Goal: Task Accomplishment & Management: Complete application form

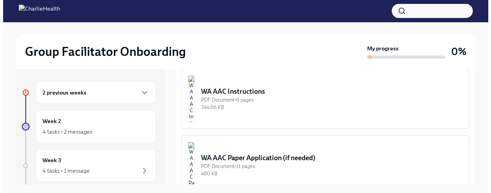
scroll to position [624, 0]
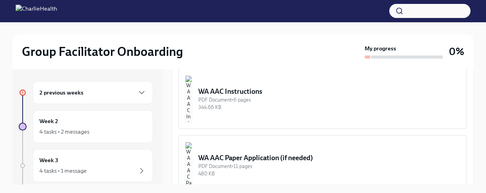
click at [252, 96] on div "WA AAC Instructions" at bounding box center [329, 91] width 262 height 9
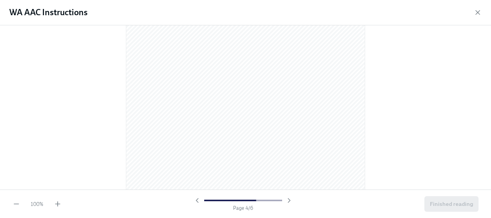
scroll to position [1092, 0]
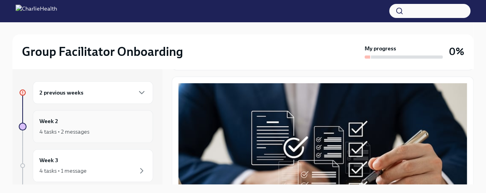
scroll to position [78, 0]
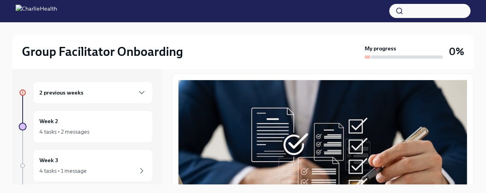
click at [91, 89] on div "2 previous weeks" at bounding box center [92, 92] width 107 height 9
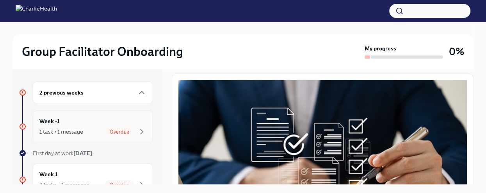
click at [92, 123] on div "Week -1 1 task • 1 message Overdue" at bounding box center [92, 126] width 107 height 19
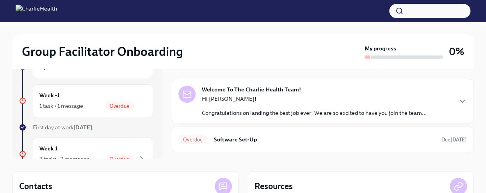
scroll to position [52, 0]
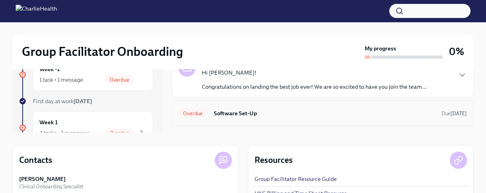
click at [236, 111] on h6 "Software Set-Up" at bounding box center [324, 113] width 222 height 9
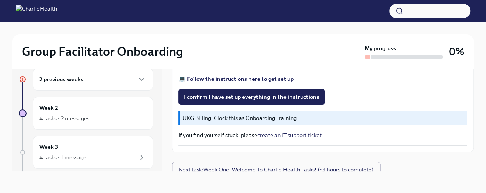
scroll to position [320, 0]
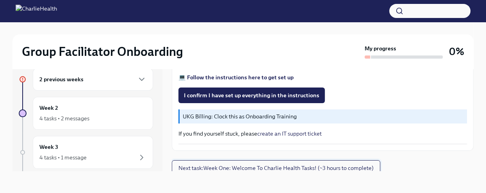
click at [332, 164] on span "Next task : Week One: Welcome To Charlie Health Tasks! (~3 hours to complete)" at bounding box center [275, 168] width 195 height 8
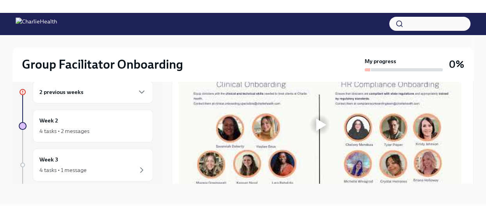
scroll to position [416, 0]
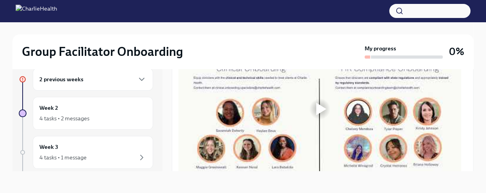
click at [316, 111] on div at bounding box center [321, 109] width 10 height 12
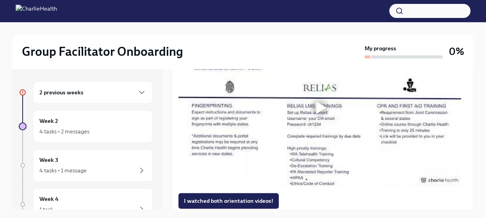
scroll to position [598, 0]
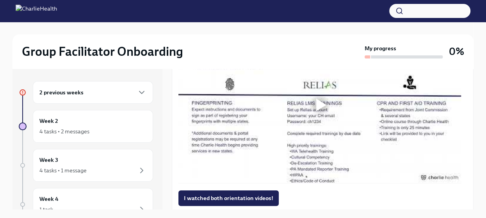
click at [319, 107] on div at bounding box center [321, 105] width 10 height 12
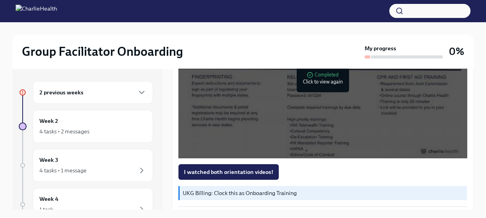
scroll to position [650, 0]
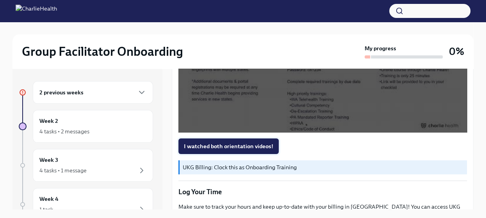
click at [230, 149] on span "I watched both orientation videos!" at bounding box center [228, 146] width 89 height 8
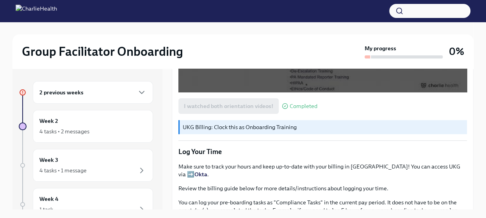
scroll to position [702, 0]
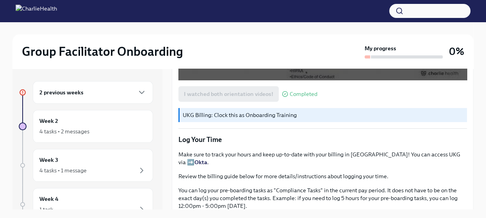
click at [242, 115] on p "UKG Billing: Clock this as Onboarding Training" at bounding box center [323, 115] width 281 height 8
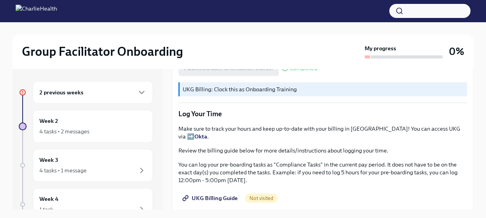
scroll to position [728, 0]
click at [207, 133] on strong "Okta" at bounding box center [200, 136] width 13 height 7
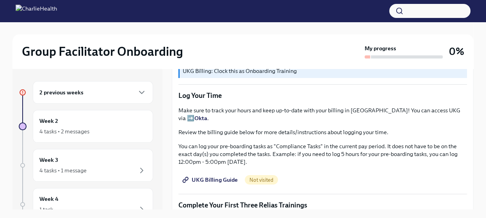
scroll to position [754, 0]
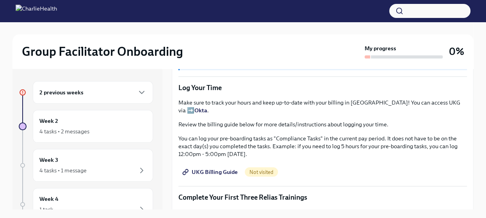
click at [209, 170] on span "UKG Billing Guide" at bounding box center [211, 172] width 54 height 8
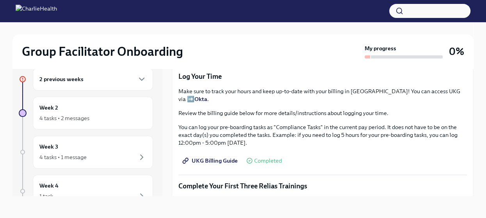
scroll to position [751, 0]
click at [73, 80] on h6 "2 previous weeks" at bounding box center [61, 79] width 44 height 9
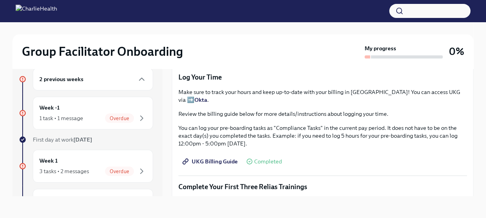
click at [207, 97] on strong "Okta" at bounding box center [200, 99] width 13 height 7
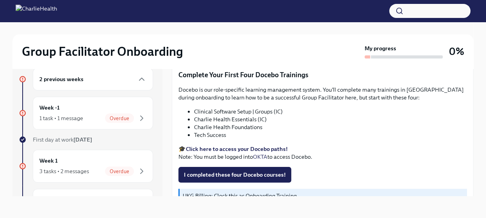
scroll to position [959, 0]
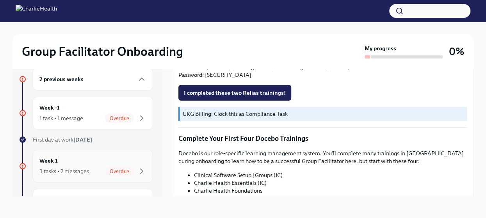
click at [117, 163] on div "Week 1 3 tasks • 2 messages Overdue" at bounding box center [92, 165] width 107 height 19
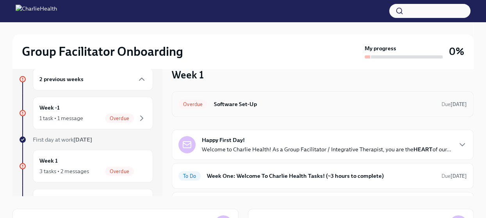
click at [261, 104] on h6 "Software Set-Up" at bounding box center [324, 104] width 222 height 9
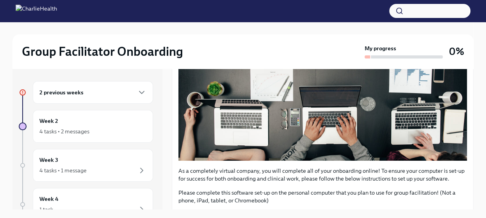
scroll to position [260, 0]
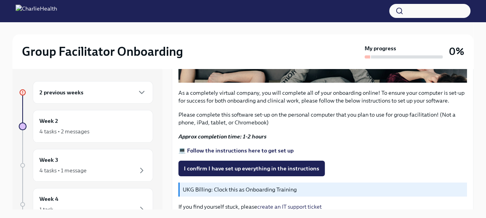
click at [233, 147] on strong "💻 Follow the instructions here to get set up" at bounding box center [235, 150] width 115 height 7
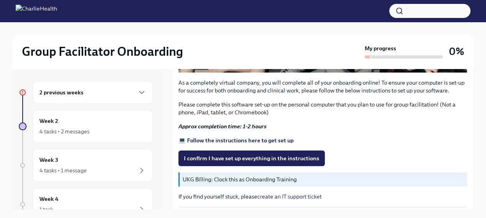
scroll to position [286, 0]
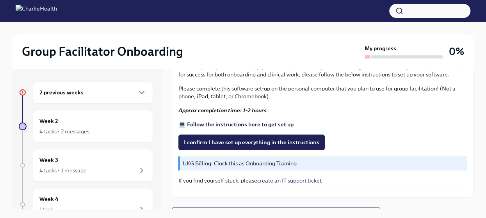
click at [250, 160] on p "UKG Billing: Clock this as Onboarding Training" at bounding box center [323, 164] width 281 height 8
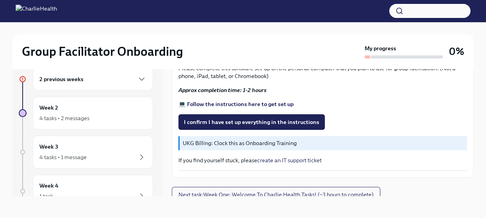
scroll to position [294, 0]
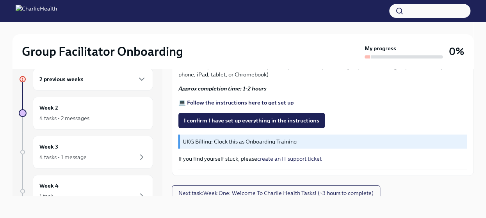
click at [243, 138] on p "UKG Billing: Clock this as Onboarding Training" at bounding box center [323, 142] width 281 height 8
click at [114, 83] on div "2 previous weeks" at bounding box center [92, 78] width 107 height 9
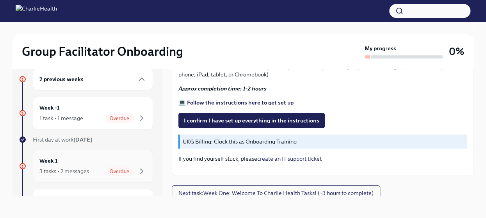
click at [71, 165] on div "Week 1 3 tasks • 2 messages Overdue" at bounding box center [92, 165] width 107 height 19
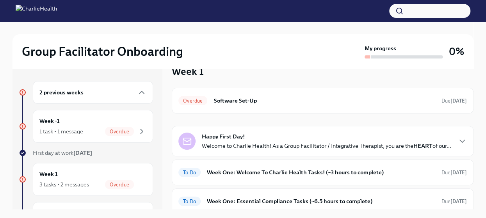
scroll to position [26, 0]
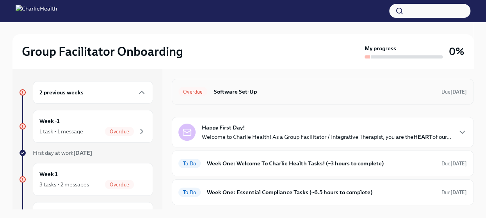
click at [270, 90] on h6 "Software Set-Up" at bounding box center [324, 91] width 222 height 9
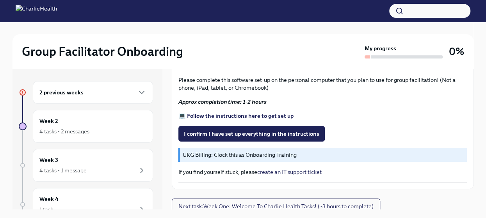
scroll to position [13, 0]
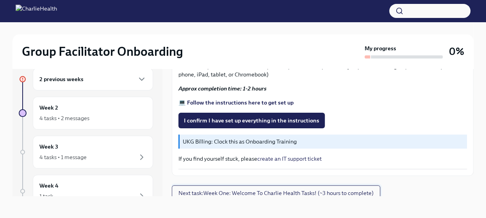
click at [262, 189] on span "Next task : Week One: Welcome To Charlie Health Tasks! (~3 hours to complete)" at bounding box center [275, 193] width 195 height 8
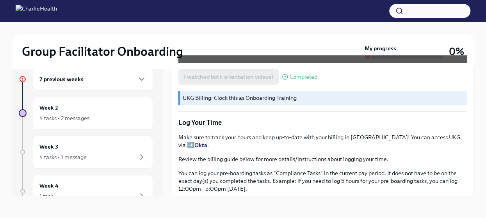
scroll to position [728, 0]
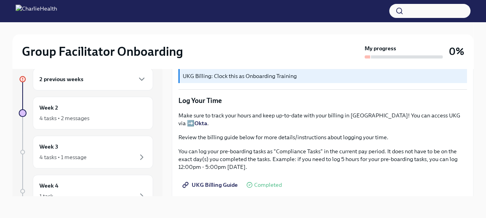
click at [207, 120] on strong "Okta" at bounding box center [200, 123] width 13 height 7
click at [209, 181] on span "UKG Billing Guide" at bounding box center [211, 185] width 54 height 8
click at [216, 181] on span "UKG Billing Guide" at bounding box center [211, 185] width 54 height 8
click at [60, 80] on h6 "2 previous weeks" at bounding box center [61, 79] width 44 height 9
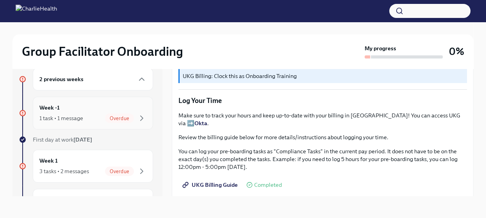
click at [66, 111] on div "Week -1 1 task • 1 message Overdue" at bounding box center [92, 112] width 107 height 19
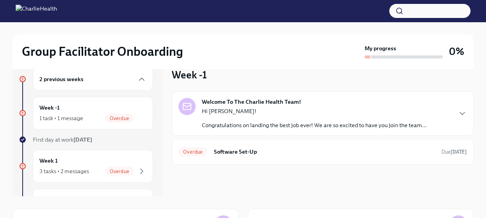
click at [281, 113] on p "Hi [PERSON_NAME]!" at bounding box center [314, 111] width 225 height 8
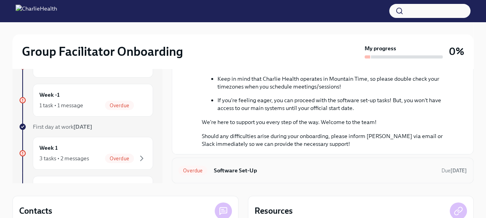
scroll to position [52, 0]
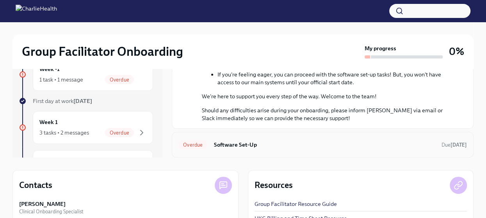
click at [360, 139] on div "Overdue Software Set-Up Due [DATE]" at bounding box center [322, 144] width 288 height 12
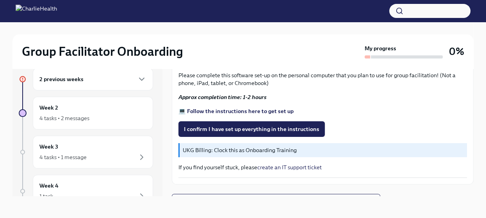
scroll to position [294, 0]
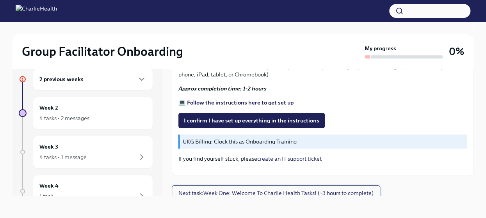
click at [317, 189] on span "Next task : Week One: Welcome To Charlie Health Tasks! (~3 hours to complete)" at bounding box center [275, 193] width 195 height 8
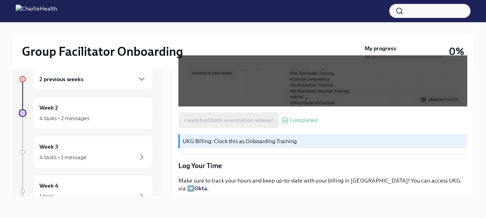
scroll to position [702, 0]
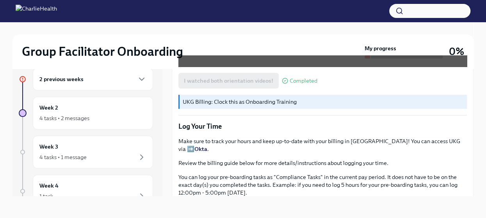
click at [75, 78] on h6 "2 previous weeks" at bounding box center [61, 79] width 44 height 9
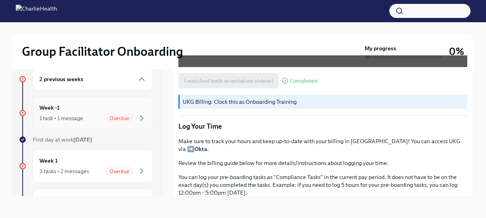
click at [90, 117] on div "1 task • 1 message Overdue" at bounding box center [92, 117] width 107 height 9
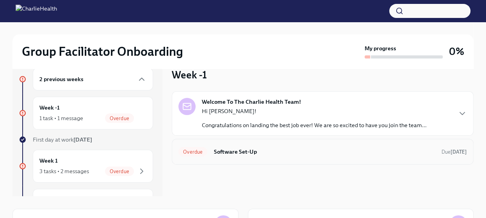
click at [281, 147] on h6 "Software Set-Up" at bounding box center [324, 151] width 222 height 9
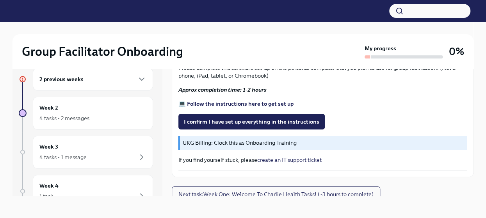
scroll to position [294, 0]
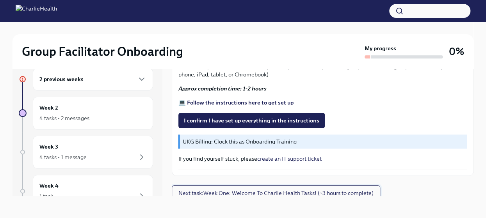
click at [225, 189] on span "Next task : Week One: Welcome To Charlie Health Tasks! (~3 hours to complete)" at bounding box center [275, 193] width 195 height 8
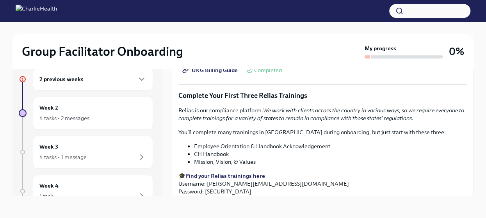
scroll to position [884, 0]
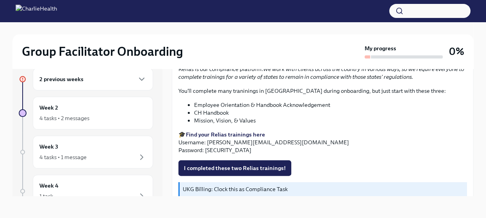
click at [224, 131] on p "🎓 Find your Relias trainings here Username: [PERSON_NAME][EMAIL_ADDRESS][DOMAIN…" at bounding box center [322, 142] width 288 height 23
click at [224, 131] on strong "Find your Relias trainings here" at bounding box center [225, 134] width 79 height 7
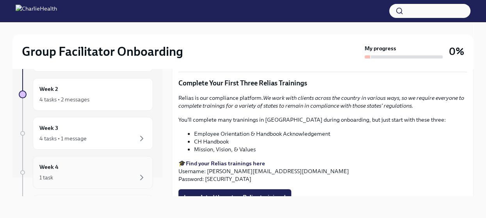
scroll to position [0, 0]
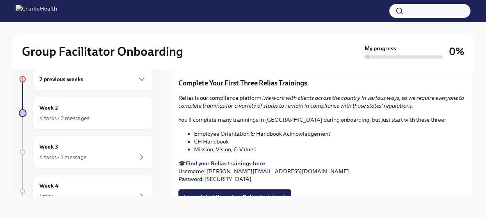
click at [108, 80] on div "2 previous weeks" at bounding box center [92, 78] width 107 height 9
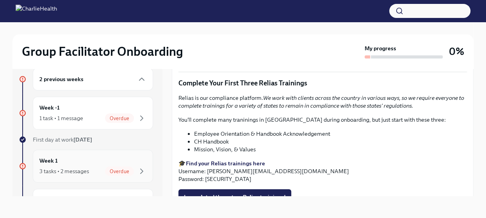
click at [68, 162] on div "Week 1 3 tasks • 2 messages Overdue" at bounding box center [92, 165] width 107 height 19
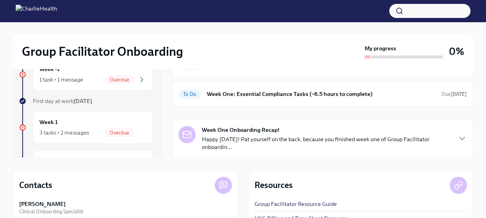
scroll to position [78, 0]
click at [271, 131] on strong "Week One Onboarding Recap!" at bounding box center [241, 130] width 78 height 8
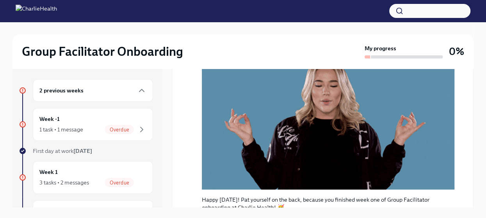
scroll to position [0, 0]
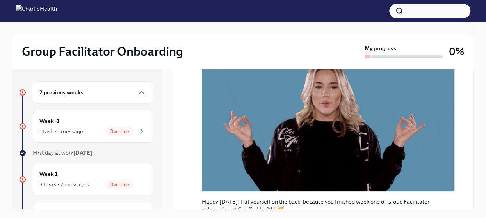
click at [83, 91] on div "2 previous weeks" at bounding box center [92, 92] width 107 height 9
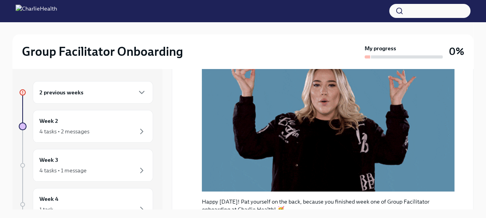
click at [107, 89] on div "2 previous weeks" at bounding box center [92, 92] width 107 height 9
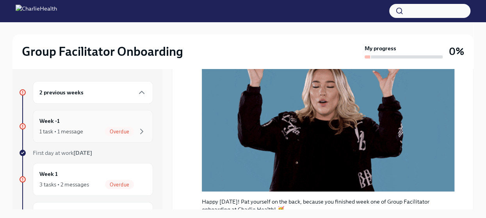
click at [90, 126] on div "Week -1 1 task • 1 message Overdue" at bounding box center [92, 126] width 107 height 19
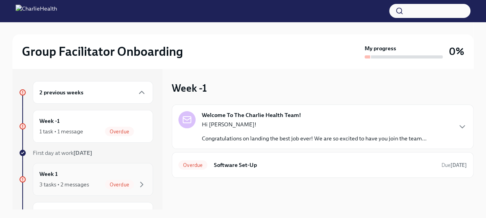
click at [89, 170] on div "Week 1 3 tasks • 2 messages Overdue" at bounding box center [92, 179] width 107 height 19
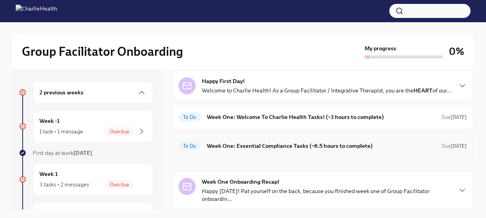
scroll to position [78, 0]
click at [290, 117] on h6 "Week One: Welcome To Charlie Health Tasks! (~3 hours to complete)" at bounding box center [321, 117] width 228 height 9
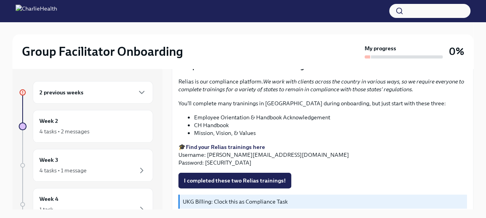
scroll to position [884, 0]
